Goal: Information Seeking & Learning: Learn about a topic

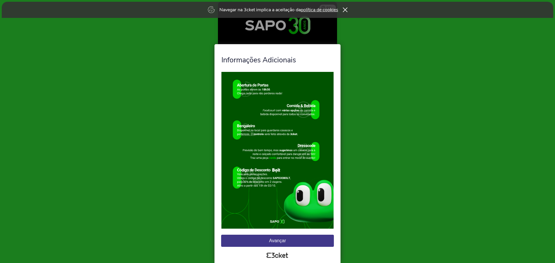
click at [280, 240] on button "Avançar" at bounding box center [277, 241] width 113 height 12
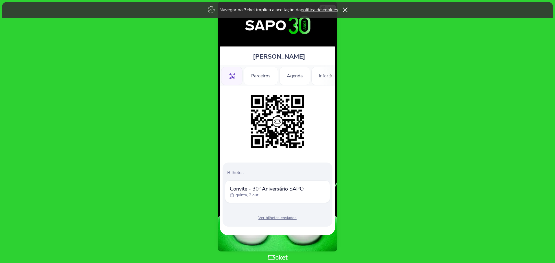
click at [268, 54] on span "[PERSON_NAME]" at bounding box center [279, 56] width 52 height 9
click at [268, 55] on span "[PERSON_NAME]" at bounding box center [279, 56] width 52 height 9
click at [344, 11] on icon at bounding box center [344, 10] width 5 height 5
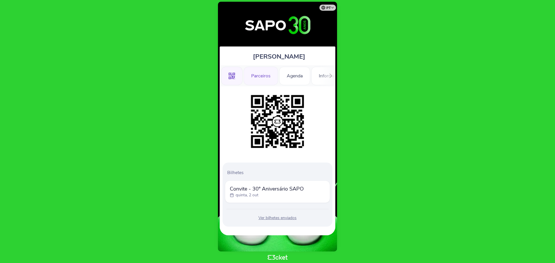
click at [250, 79] on div "Parceiros" at bounding box center [261, 76] width 34 height 18
click at [269, 76] on div "Parceiros" at bounding box center [261, 76] width 34 height 18
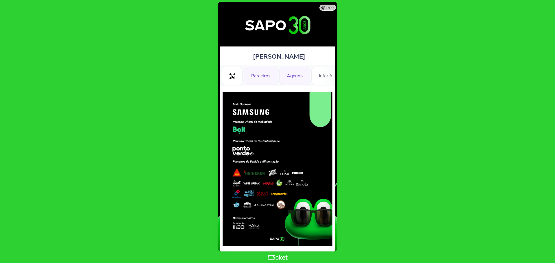
click at [292, 76] on div "Agenda" at bounding box center [294, 76] width 31 height 18
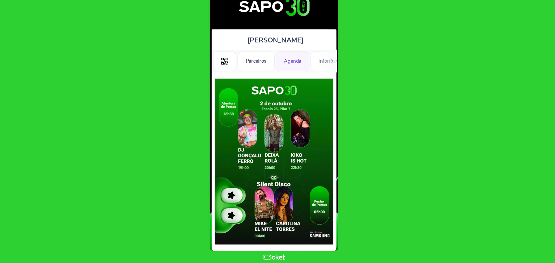
click at [320, 77] on div ".st0{fill-rule:evenodd;clip-rule:evenodd;} Parceiros [GEOGRAPHIC_DATA] Informaç…" at bounding box center [278, 75] width 116 height 21
click at [319, 73] on div ".st0{fill-rule:evenodd;clip-rule:evenodd;} Parceiros [GEOGRAPHIC_DATA] Informaç…" at bounding box center [278, 75] width 116 height 21
click at [315, 72] on div "Informações Adicionais" at bounding box center [342, 76] width 63 height 18
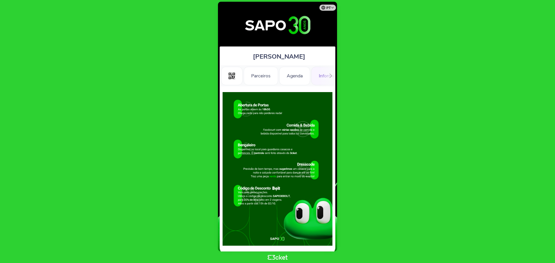
click at [318, 77] on div ".st0{fill-rule:evenodd;clip-rule:evenodd;} Parceiros Agenda Informações Adicion…" at bounding box center [278, 75] width 116 height 21
click at [320, 77] on div ".st0{fill-rule:evenodd;clip-rule:evenodd;} Parceiros Agenda Informações Adicion…" at bounding box center [278, 75] width 116 height 21
click at [324, 77] on div ".st0{fill-rule:evenodd;clip-rule:evenodd;} Parceiros Agenda Informações Adicion…" at bounding box center [278, 75] width 116 height 21
click at [327, 77] on div at bounding box center [330, 75] width 9 height 21
click at [314, 77] on ul ".st0{fill-rule:evenodd;clip-rule:evenodd;} Parceiros Agenda Informações Adicion…" at bounding box center [278, 75] width 116 height 21
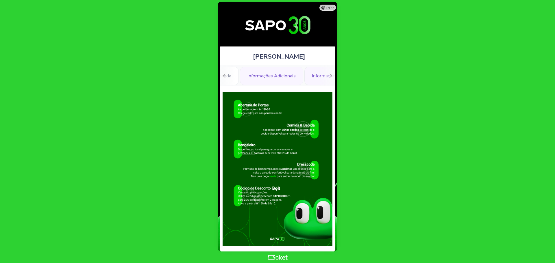
scroll to position [0, 82]
click at [258, 70] on div "Informações Adicionais" at bounding box center [260, 76] width 63 height 18
click at [329, 80] on div at bounding box center [330, 75] width 9 height 21
click at [337, 74] on div "Francisca Alves .st0{fill-rule:evenodd;clip-rule:evenodd;} Parceiros Agenda Inf…" at bounding box center [277, 127] width 119 height 250
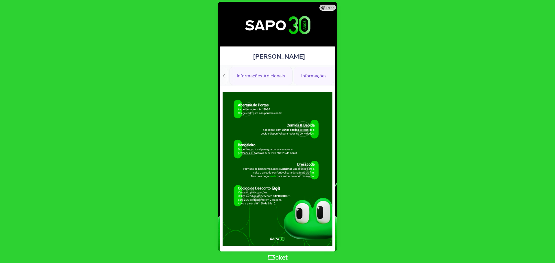
click at [332, 74] on div "Informações" at bounding box center [314, 76] width 40 height 18
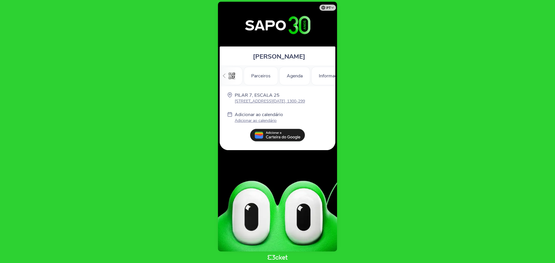
scroll to position [0, 82]
